Goal: Transaction & Acquisition: Obtain resource

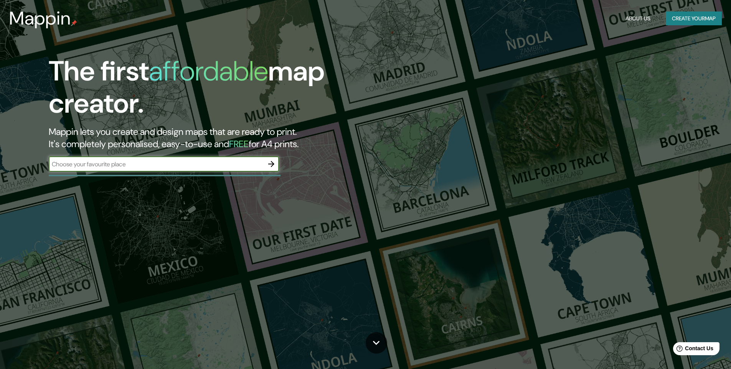
click at [173, 167] on input "text" at bounding box center [156, 164] width 215 height 9
type input "23°33'42.9"S 46°40'54.5"W"
click at [275, 162] on icon "button" at bounding box center [271, 164] width 9 height 9
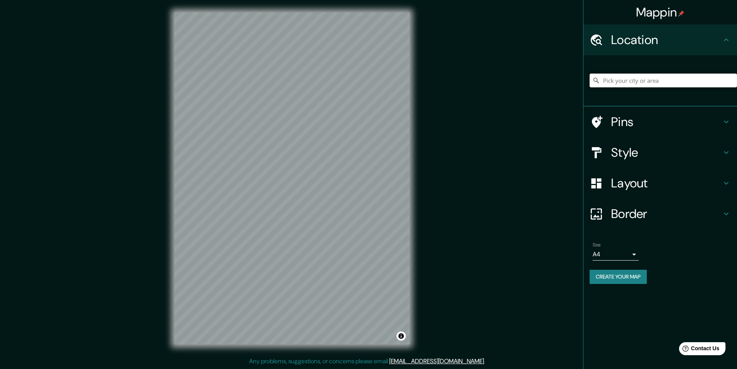
click at [618, 82] on input "Pick your city or area" at bounding box center [662, 81] width 147 height 14
paste input "23°33'42.9"S 46°40'54.5"W"
type input "23°33'42.9"S 46°40'54.5"W"
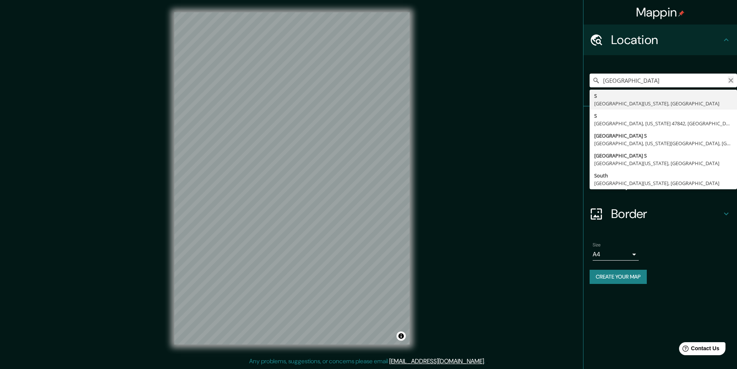
click at [729, 79] on icon "Clear" at bounding box center [730, 81] width 6 height 6
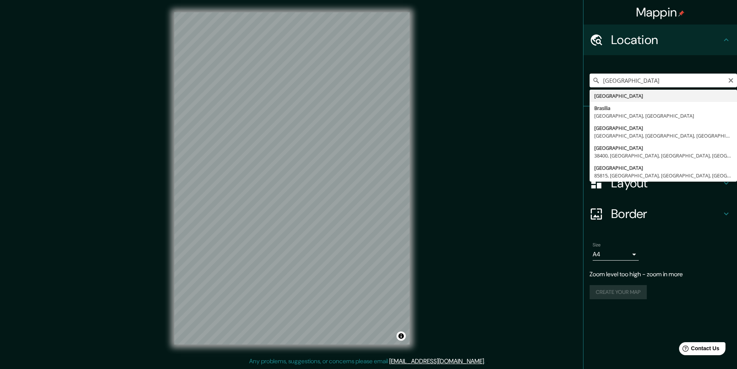
type input "Brasilândia, São Paulo, São Paulo, Brasil"
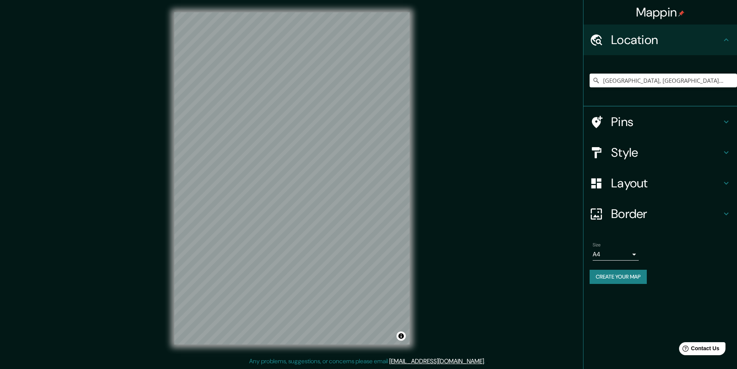
click at [648, 157] on h4 "Style" at bounding box center [666, 152] width 110 height 15
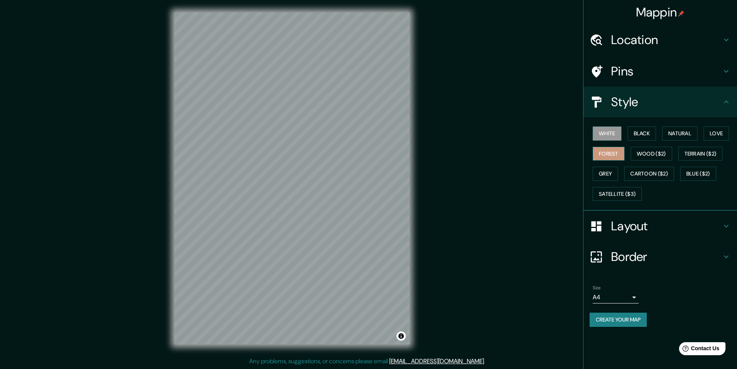
click at [604, 155] on button "Forest" at bounding box center [608, 154] width 32 height 14
click at [640, 141] on div "White Black Natural Love Forest Wood ($2) Terrain ($2) Grey Cartoon ($2) Blue (…" at bounding box center [662, 164] width 147 height 81
click at [650, 135] on button "Black" at bounding box center [641, 134] width 29 height 14
click at [672, 132] on button "Natural" at bounding box center [679, 134] width 35 height 14
click at [713, 134] on button "Love" at bounding box center [715, 134] width 25 height 14
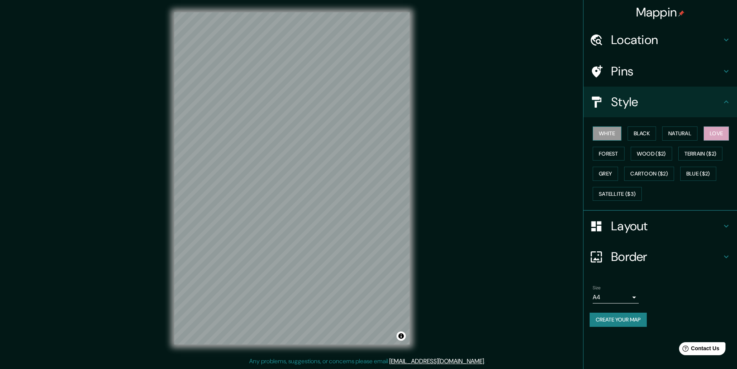
click at [611, 129] on button "White" at bounding box center [606, 134] width 29 height 14
click at [605, 174] on button "Grey" at bounding box center [604, 174] width 25 height 14
click at [604, 129] on button "White" at bounding box center [606, 134] width 29 height 14
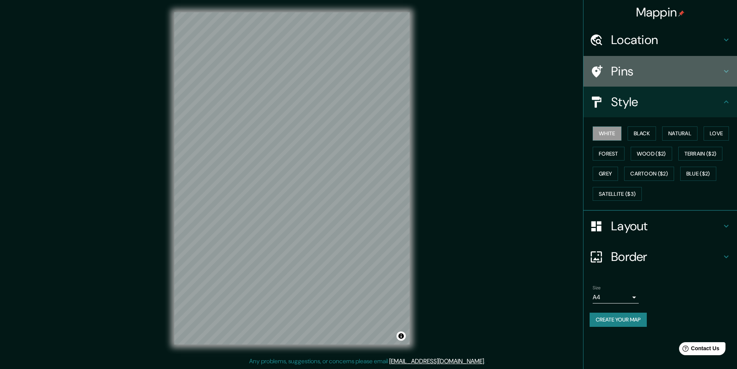
click at [655, 69] on h4 "Pins" at bounding box center [666, 71] width 110 height 15
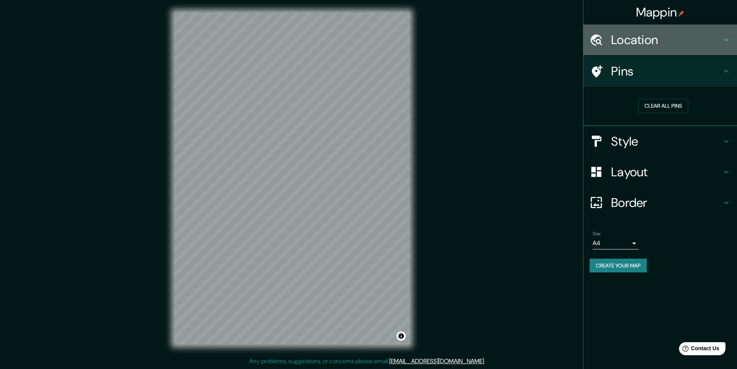
click at [662, 43] on h4 "Location" at bounding box center [666, 39] width 110 height 15
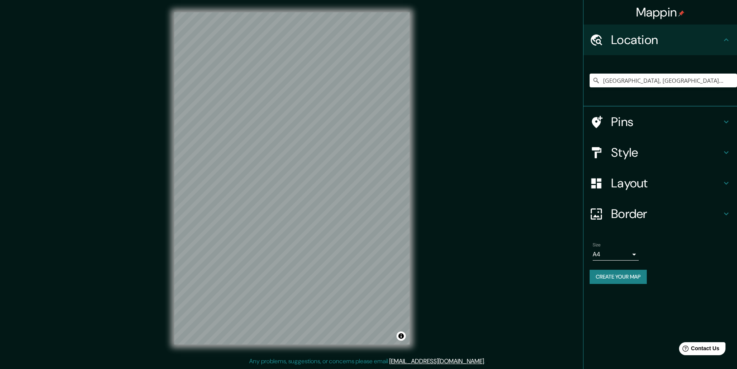
click at [643, 183] on h4 "Layout" at bounding box center [666, 183] width 110 height 15
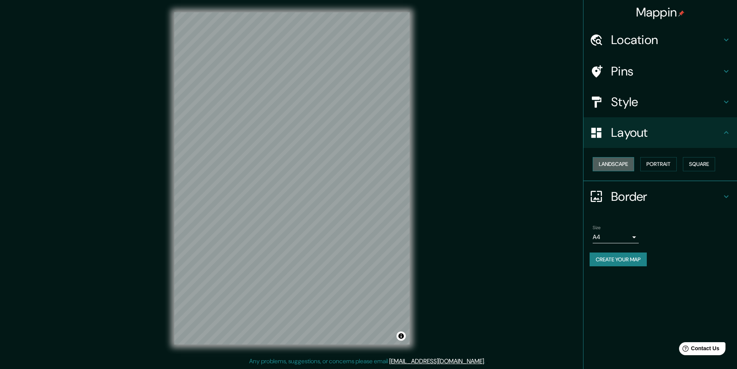
click at [626, 162] on button "Landscape" at bounding box center [612, 164] width 41 height 14
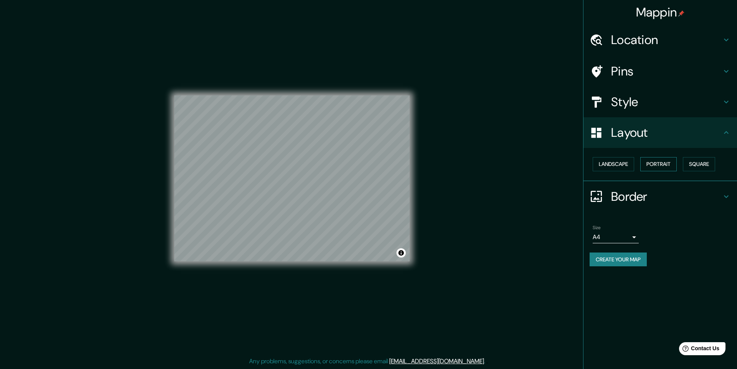
click at [659, 165] on button "Portrait" at bounding box center [658, 164] width 36 height 14
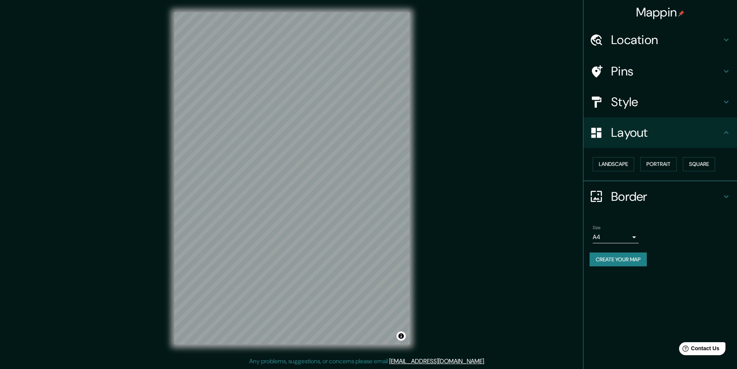
click at [678, 164] on div "Landscape Portrait Square" at bounding box center [662, 164] width 147 height 20
click at [696, 162] on button "Square" at bounding box center [699, 164] width 32 height 14
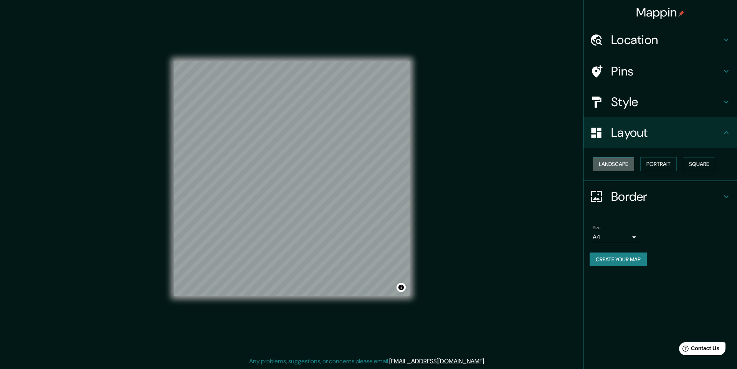
click at [614, 164] on button "Landscape" at bounding box center [612, 164] width 41 height 14
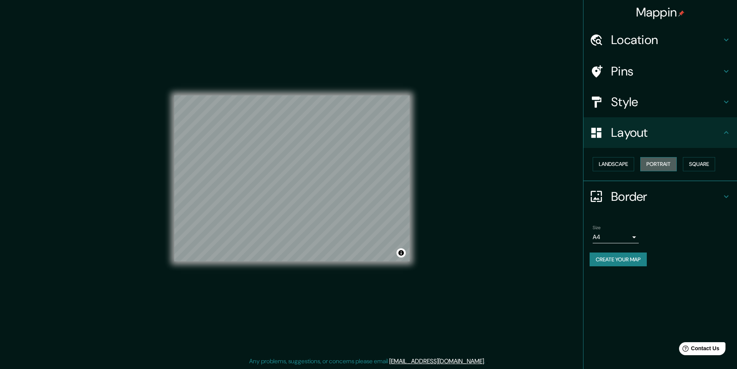
click at [665, 163] on button "Portrait" at bounding box center [658, 164] width 36 height 14
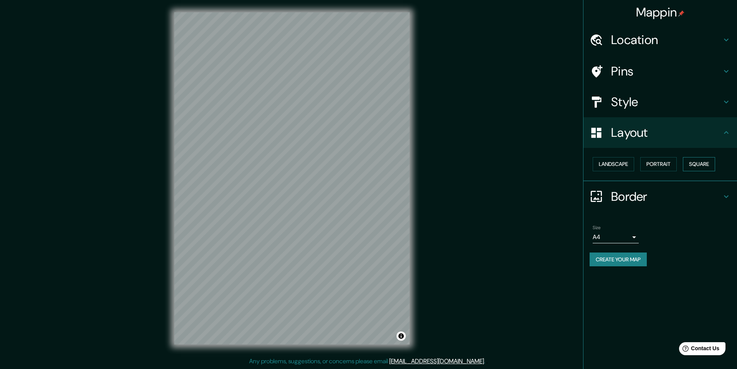
click at [684, 164] on button "Square" at bounding box center [699, 164] width 32 height 14
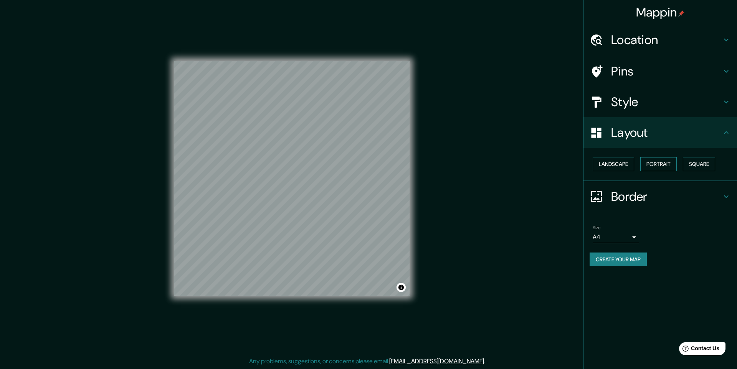
click at [674, 166] on button "Portrait" at bounding box center [658, 164] width 36 height 14
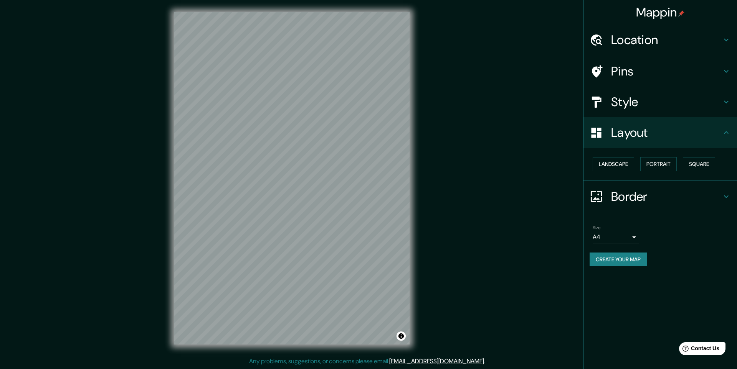
click at [683, 105] on h4 "Style" at bounding box center [666, 101] width 110 height 15
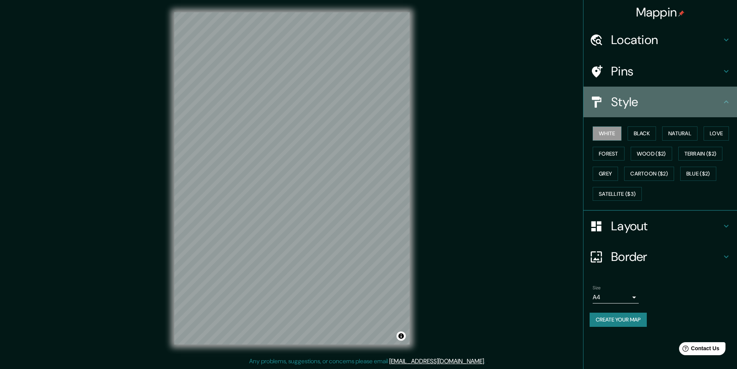
click at [683, 105] on h4 "Style" at bounding box center [666, 101] width 110 height 15
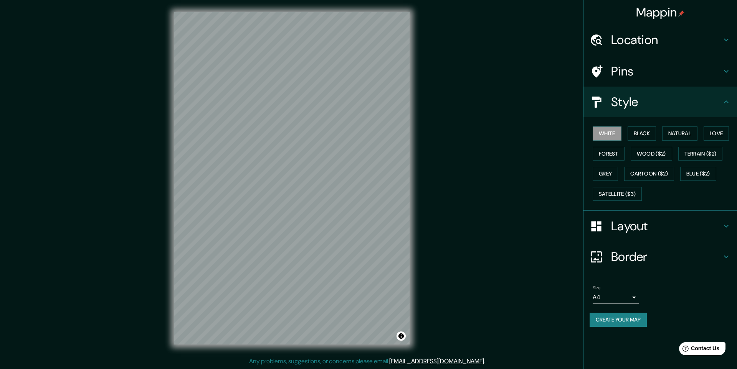
click at [637, 233] on h4 "Layout" at bounding box center [666, 226] width 110 height 15
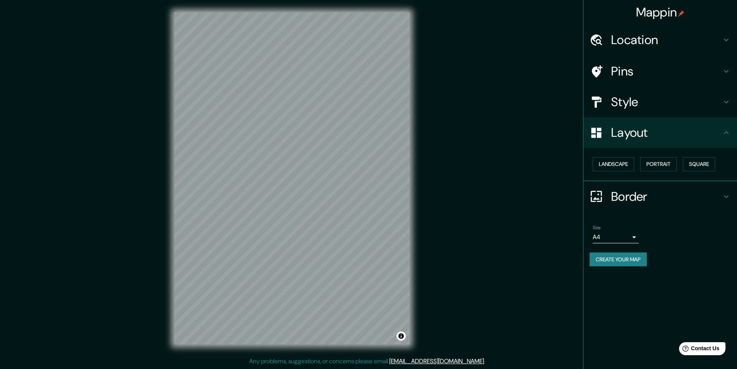
click at [651, 203] on h4 "Border" at bounding box center [666, 196] width 110 height 15
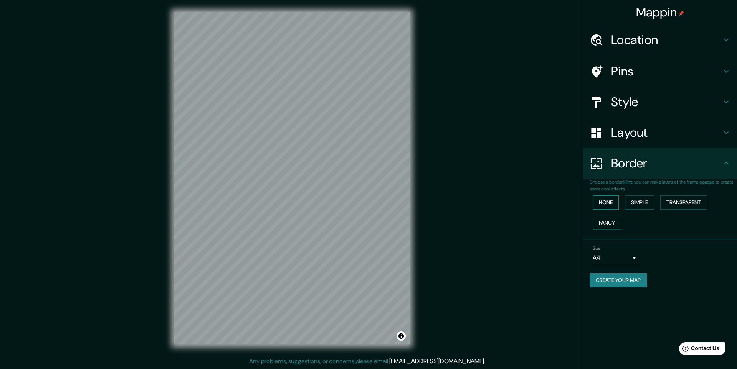
click at [614, 199] on button "None" at bounding box center [605, 203] width 26 height 14
click at [632, 199] on button "Simple" at bounding box center [639, 203] width 29 height 14
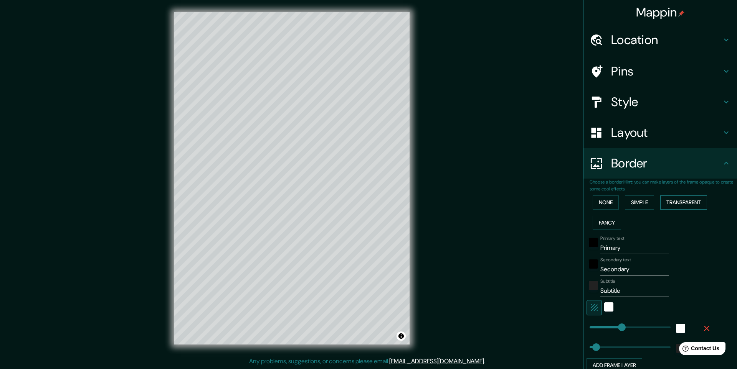
click at [673, 203] on button "Transparent" at bounding box center [683, 203] width 47 height 14
click at [612, 218] on button "Fancy" at bounding box center [606, 223] width 28 height 14
click at [602, 201] on button "None" at bounding box center [605, 203] width 26 height 14
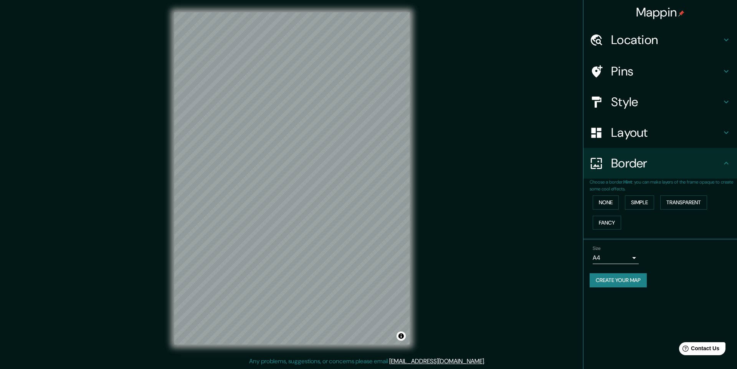
click at [636, 168] on h4 "Border" at bounding box center [666, 163] width 110 height 15
click at [623, 258] on body "Mappin Location Brasilândia, São Paulo, São Paulo, Brasil Pins Style Layout Bor…" at bounding box center [368, 184] width 737 height 369
click at [620, 288] on li "A3" at bounding box center [615, 288] width 46 height 14
click at [618, 283] on button "Create your map" at bounding box center [617, 281] width 57 height 14
click at [614, 280] on button "Create your map" at bounding box center [617, 281] width 57 height 14
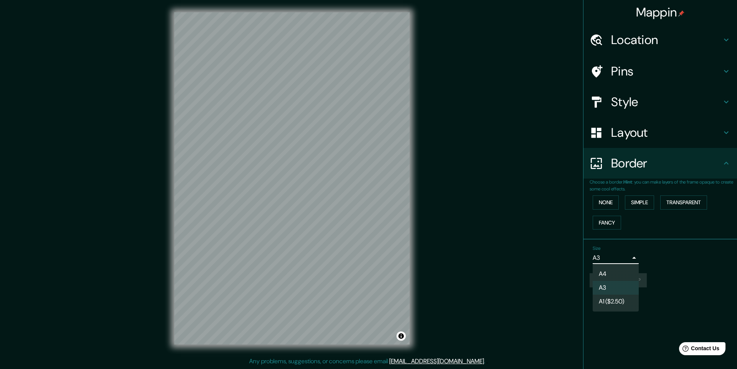
click at [620, 261] on body "Mappin Location Brasilândia, São Paulo, São Paulo, Brasil Pins Style Layout Bor…" at bounding box center [368, 184] width 737 height 369
click at [615, 274] on li "A4" at bounding box center [615, 274] width 46 height 14
type input "single"
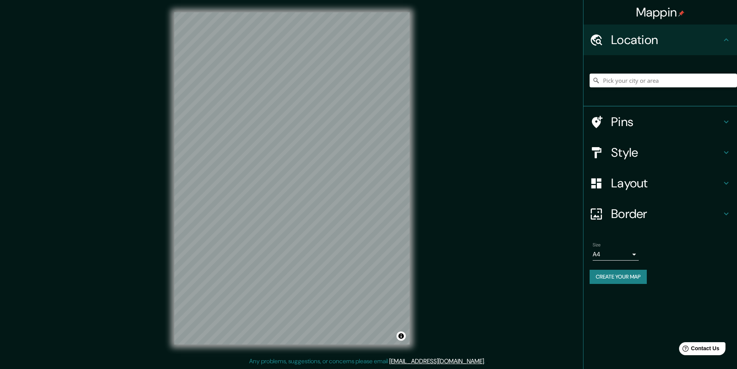
click at [625, 92] on div at bounding box center [662, 80] width 147 height 38
click at [628, 83] on input "Pick your city or area" at bounding box center [662, 81] width 147 height 14
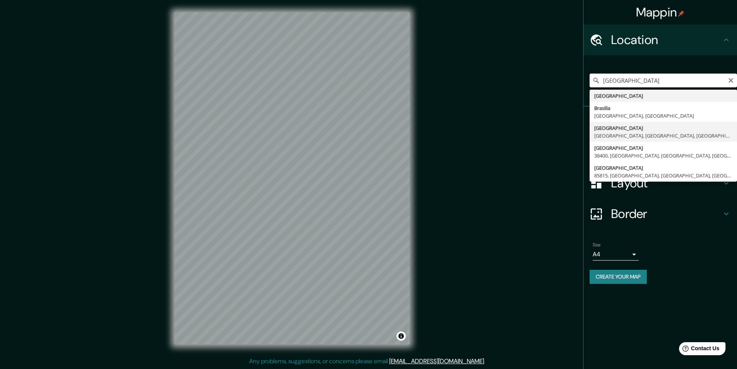
type input "Brasilândia, São Paulo, São Paulo, Brasil"
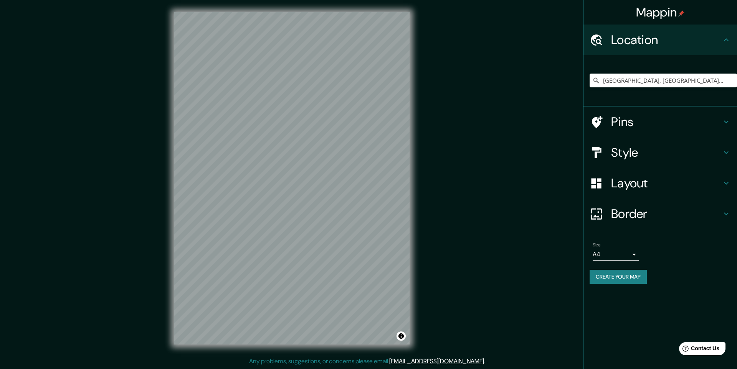
click at [627, 274] on button "Create your map" at bounding box center [617, 277] width 57 height 14
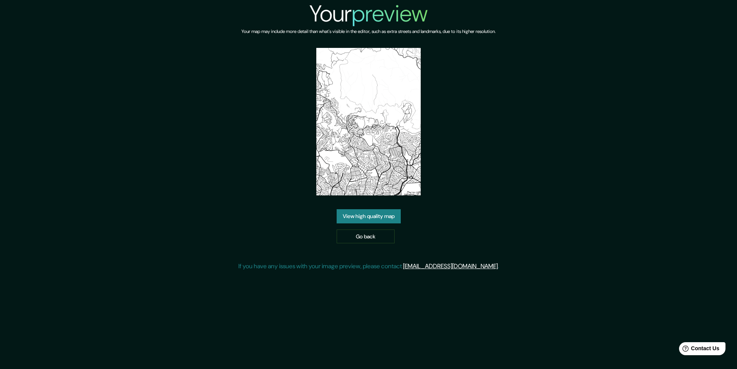
click at [353, 219] on link "View high quality map" at bounding box center [368, 216] width 64 height 14
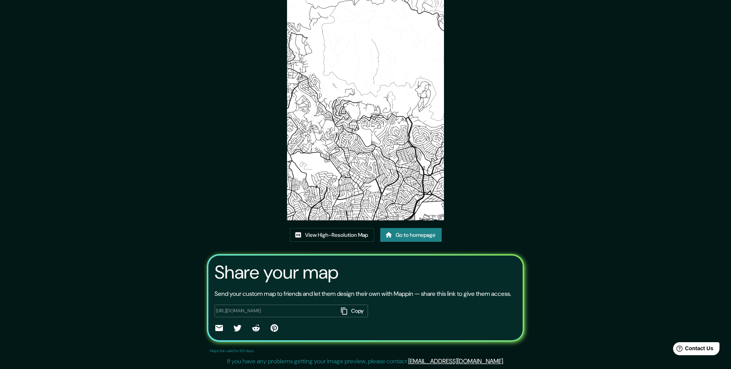
scroll to position [45, 0]
click at [338, 313] on button "Copy" at bounding box center [353, 311] width 30 height 13
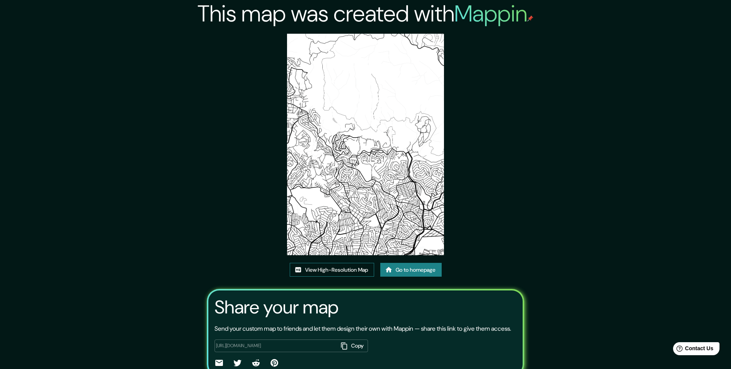
click at [326, 268] on link "View High-Resolution Map" at bounding box center [332, 270] width 84 height 14
